Goal: Find specific page/section: Find specific page/section

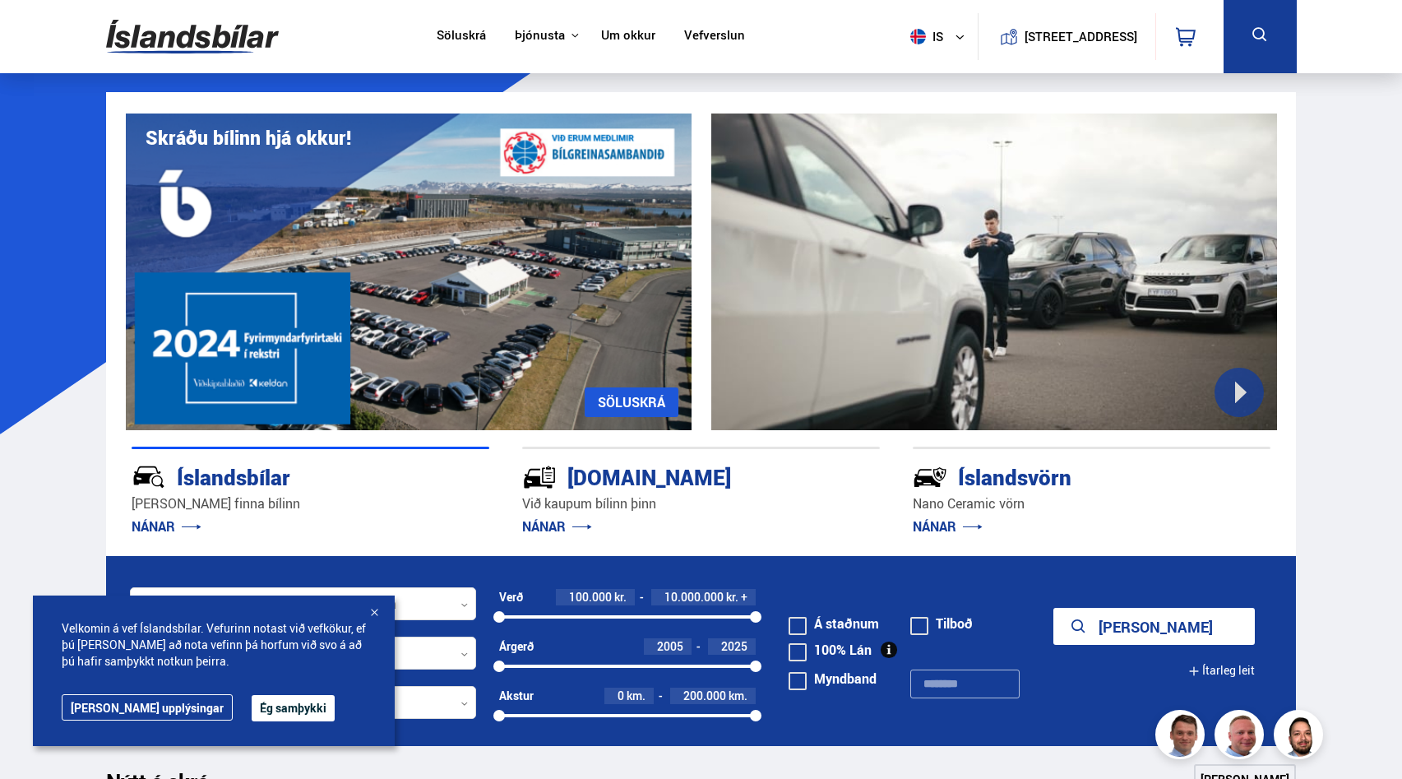
click at [277, 695] on button "Ég samþykki" at bounding box center [293, 708] width 83 height 26
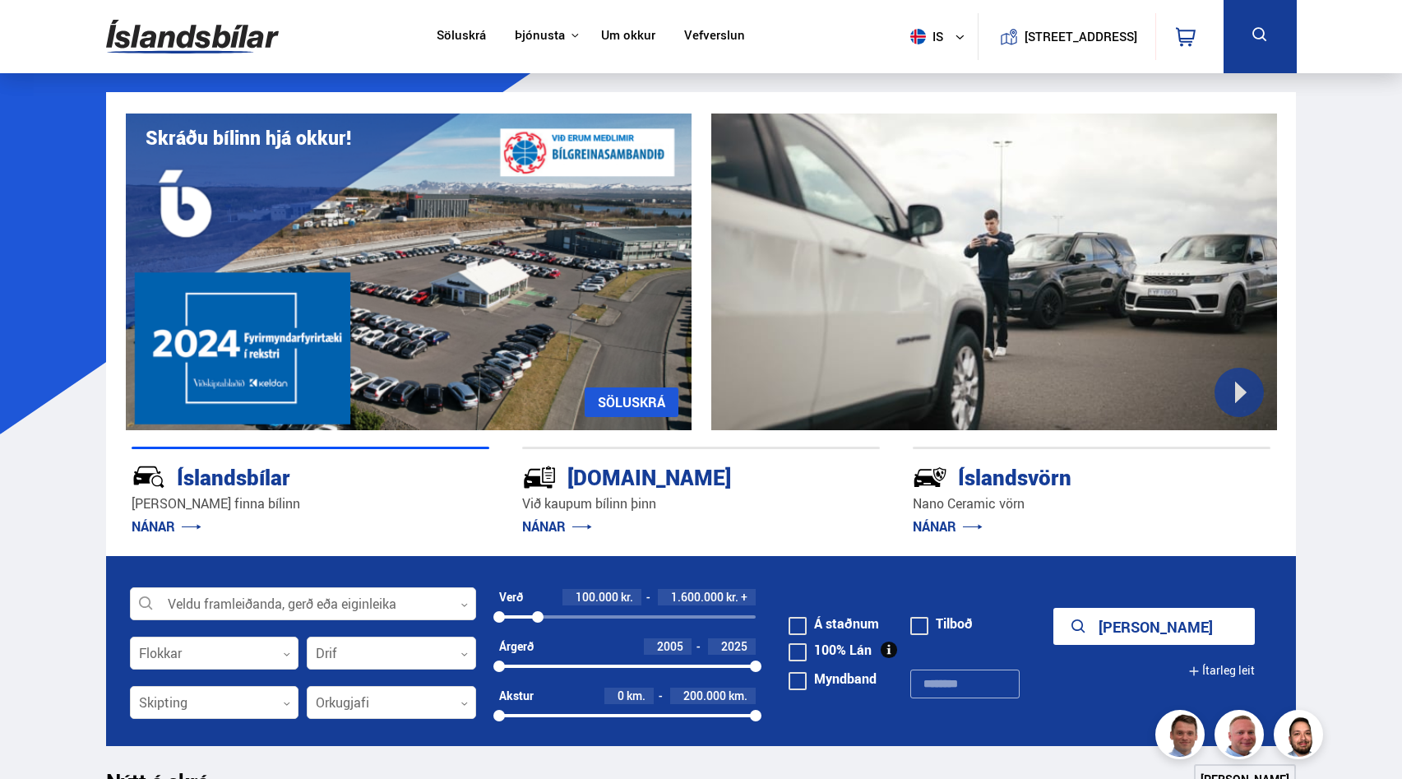
drag, startPoint x: 760, startPoint y: 615, endPoint x: 538, endPoint y: 633, distance: 222.8
click at [538, 633] on div "Verð 100.000 kr. 1.600.000 kr. + 100000 1593995" at bounding box center [627, 613] width 257 height 49
drag, startPoint x: 503, startPoint y: 666, endPoint x: 606, endPoint y: 679, distance: 103.5
click at [606, 679] on div "Árgerð 2013 2025 2013 2025" at bounding box center [627, 662] width 257 height 49
drag, startPoint x: 752, startPoint y: 715, endPoint x: 703, endPoint y: 707, distance: 49.1
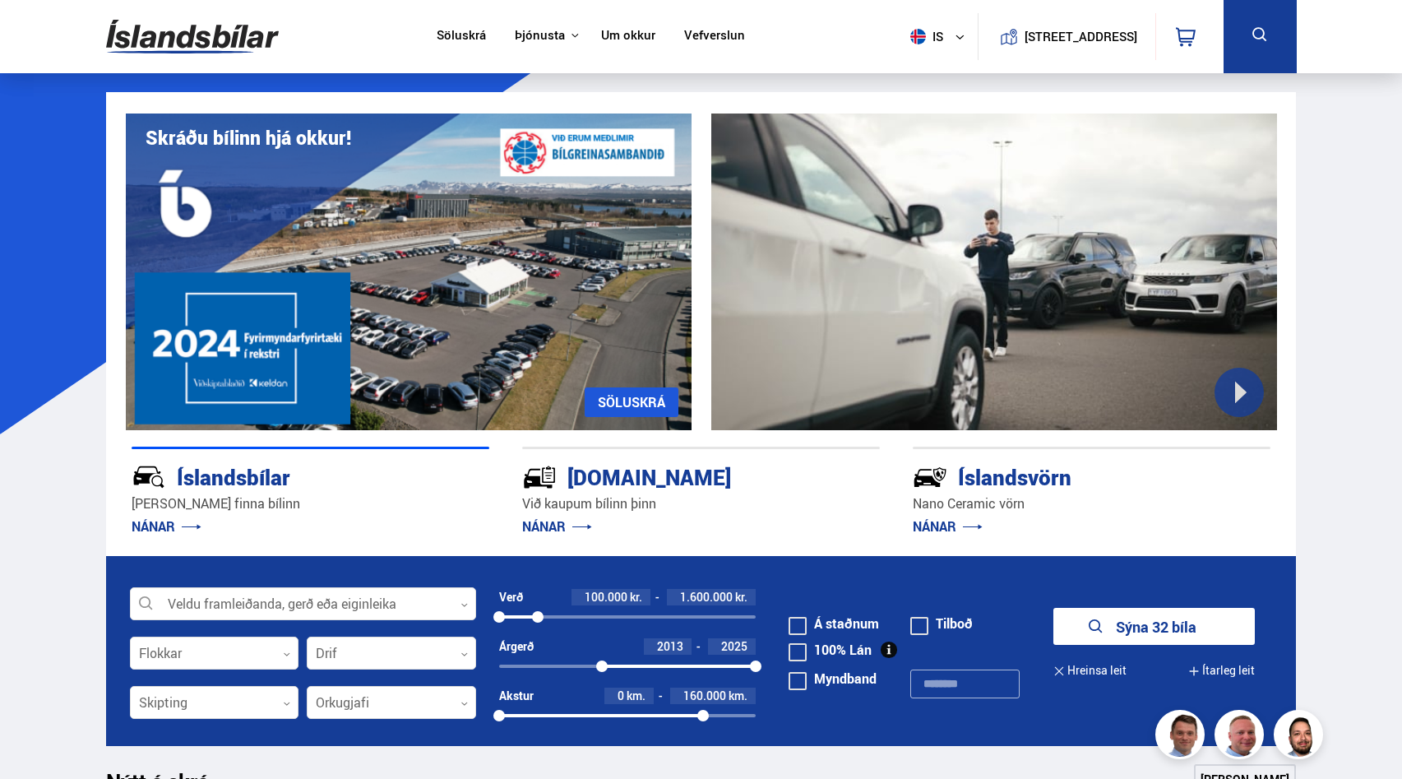
click at [703, 707] on div "Akstur 0 km. 160.000 km. 0 158616" at bounding box center [627, 705] width 257 height 35
click at [1161, 629] on button "Sýna 19 bíla" at bounding box center [1155, 626] width 202 height 37
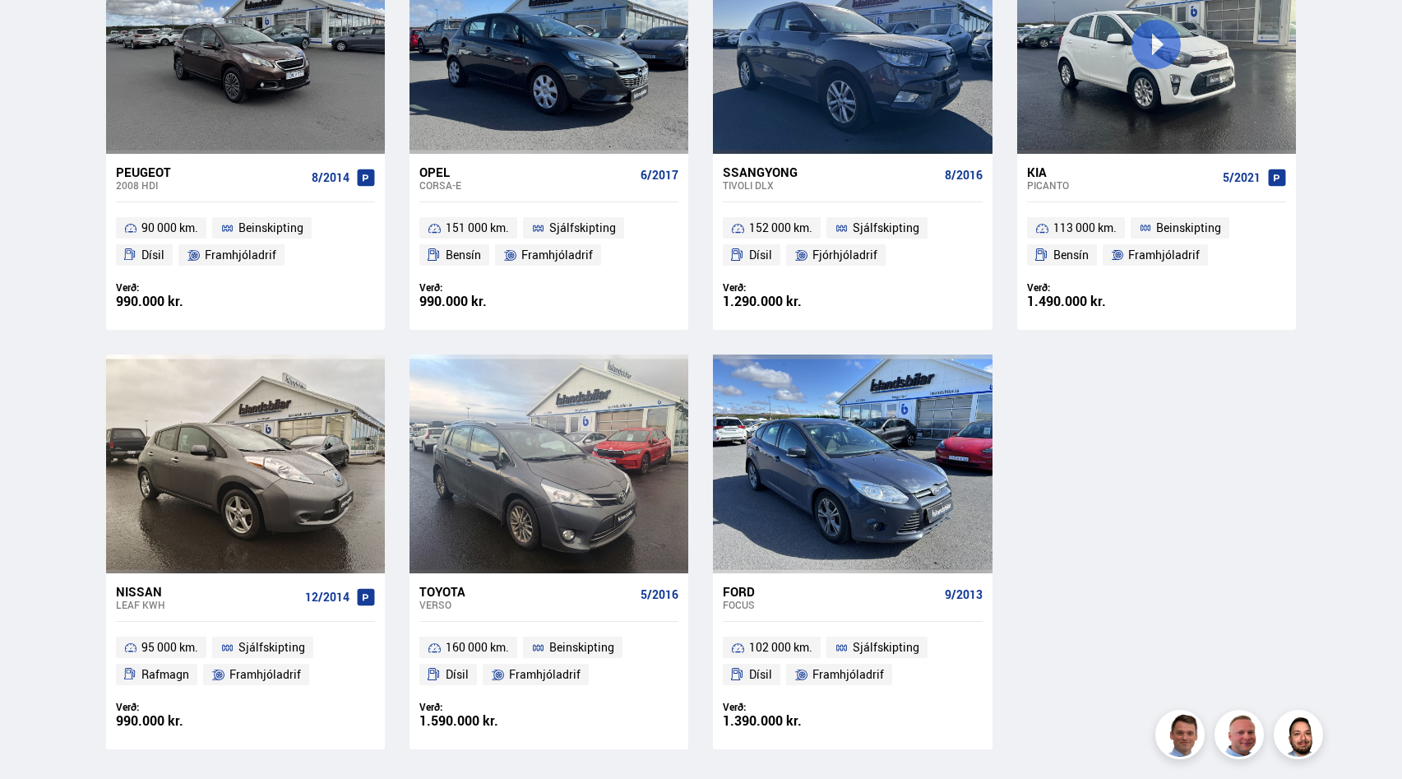
scroll to position [1711, 0]
